Goal: Check status: Check status

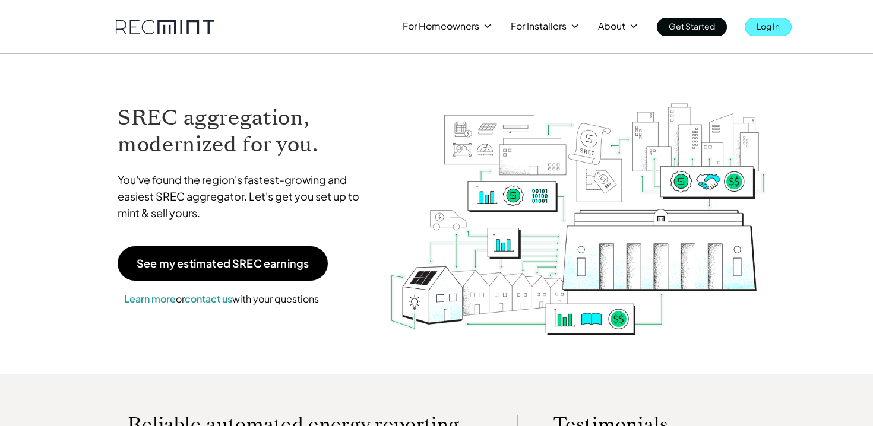
click at [764, 29] on p "Log In" at bounding box center [768, 26] width 23 height 17
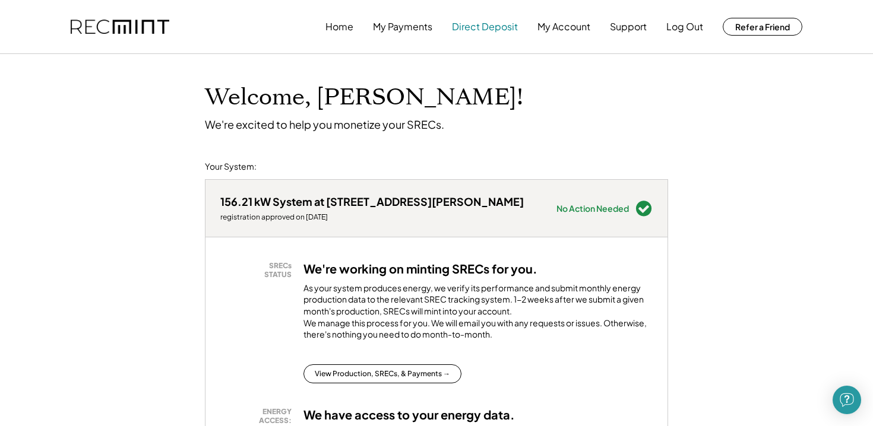
click at [480, 25] on button "Direct Deposit" at bounding box center [485, 27] width 66 height 24
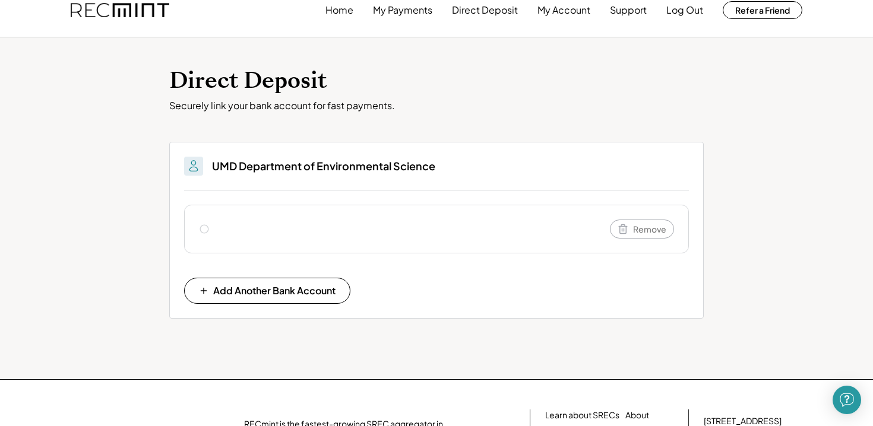
scroll to position [17, 0]
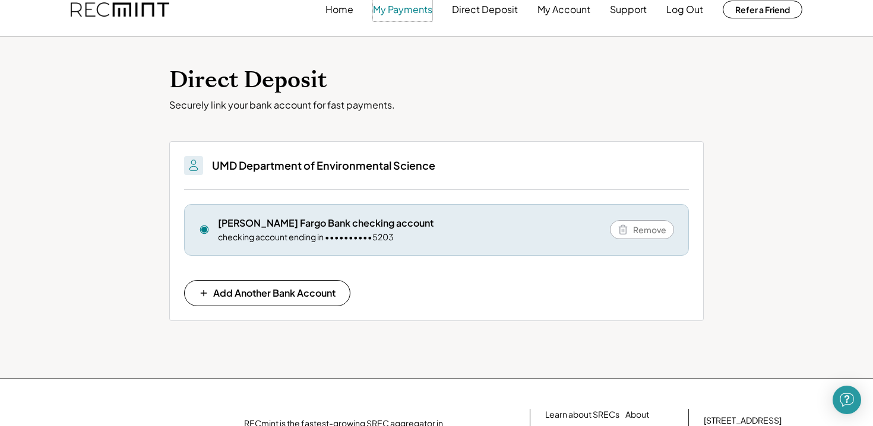
click at [409, 5] on button "My Payments" at bounding box center [402, 10] width 59 height 24
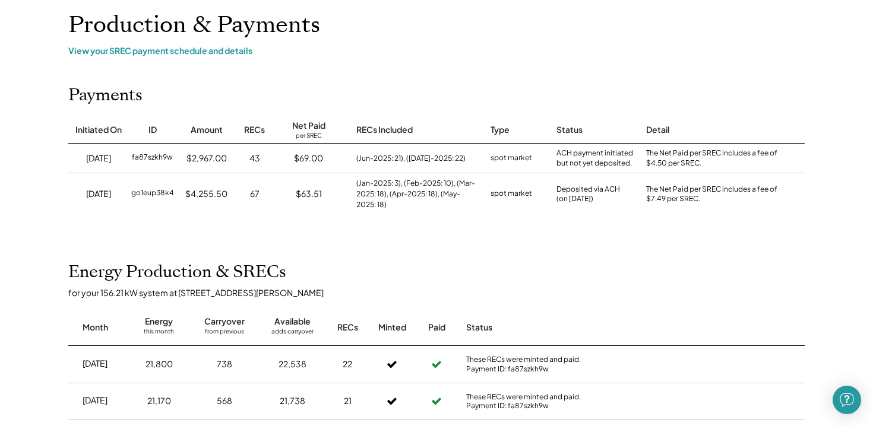
scroll to position [64, 0]
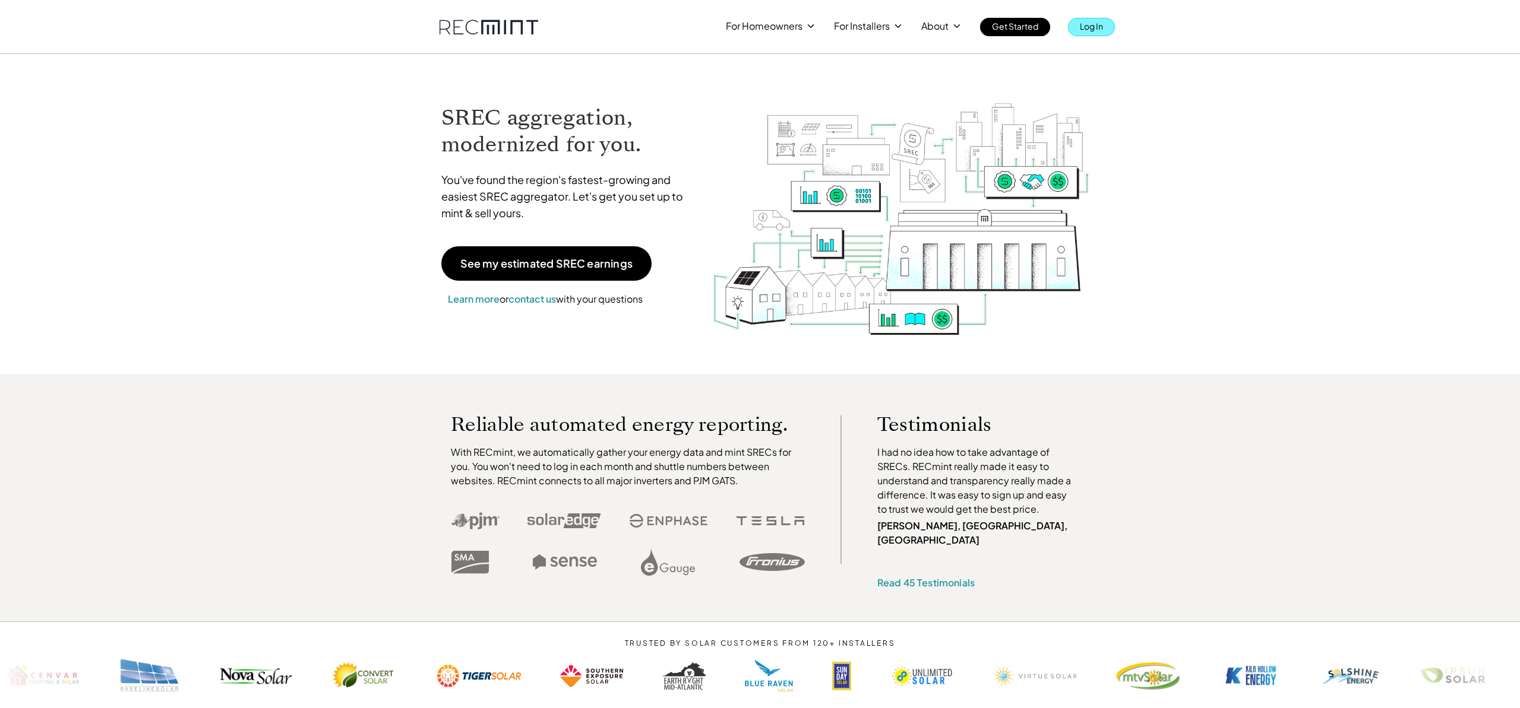
click at [1096, 21] on p "Log In" at bounding box center [1091, 26] width 23 height 17
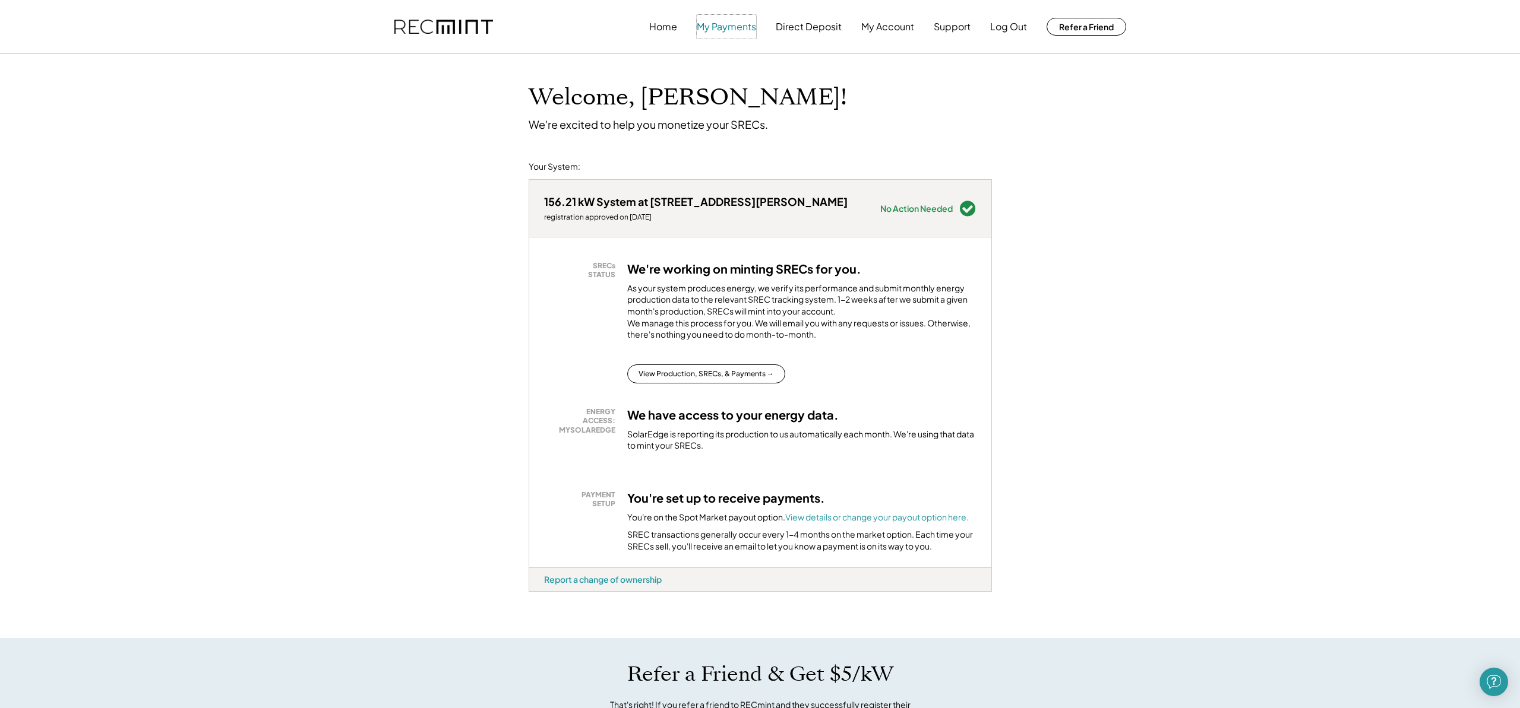
click at [740, 28] on button "My Payments" at bounding box center [726, 27] width 59 height 24
